Goal: Information Seeking & Learning: Learn about a topic

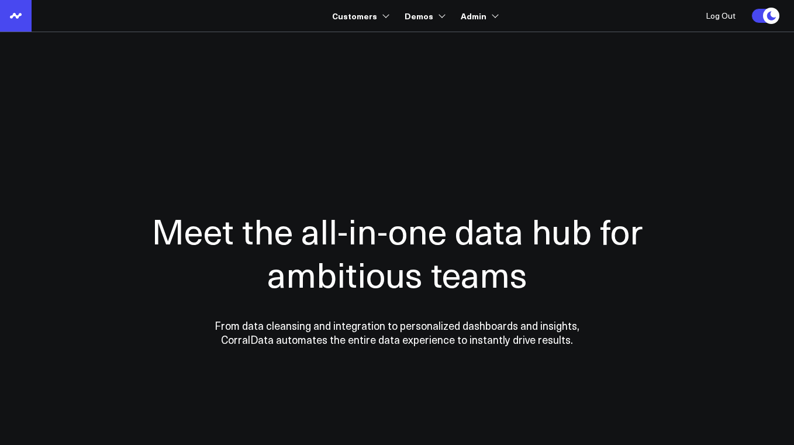
click at [20, 11] on icon at bounding box center [16, 16] width 14 height 14
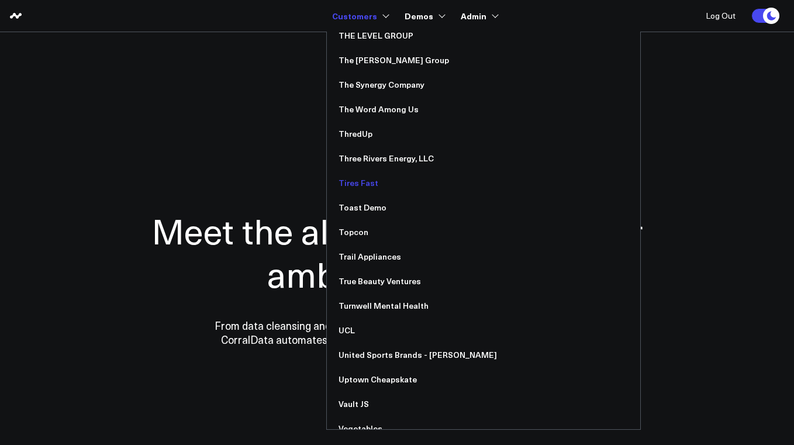
scroll to position [7211, 0]
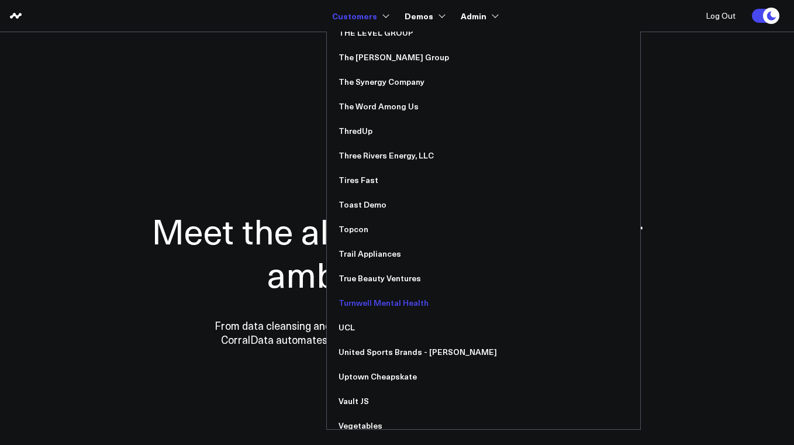
click at [399, 299] on link "Turnwell Mental Health" at bounding box center [483, 303] width 313 height 25
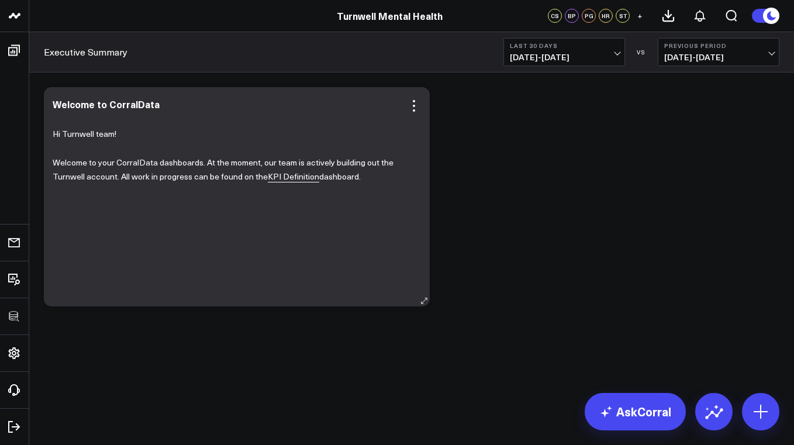
click at [302, 178] on link "KPI Definition" at bounding box center [293, 177] width 51 height 12
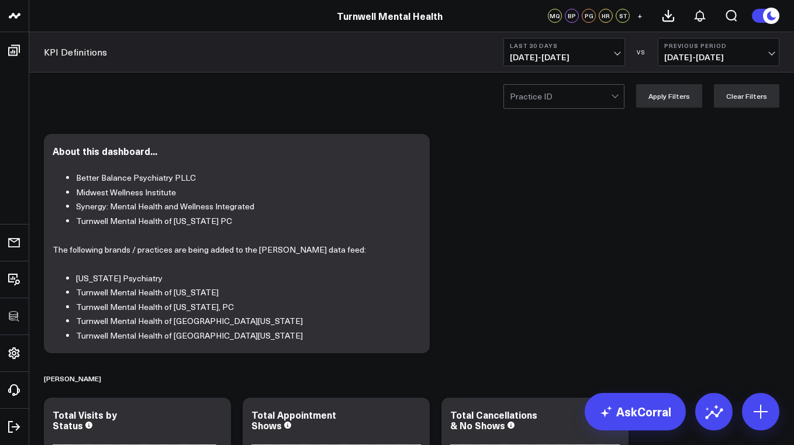
click at [585, 95] on div at bounding box center [560, 96] width 101 height 23
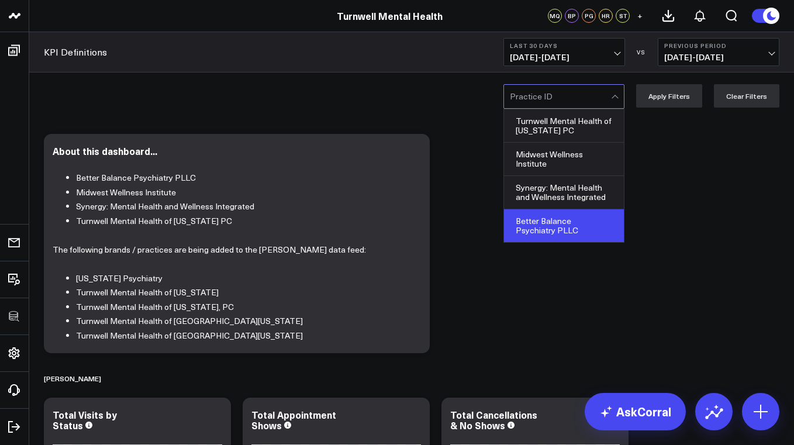
click at [570, 229] on div "Better Balance Psychiatry PLLC" at bounding box center [564, 225] width 120 height 33
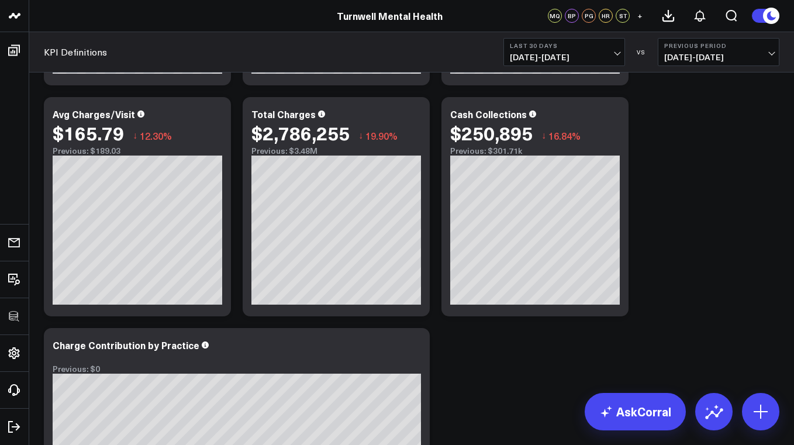
scroll to position [532, 0]
